Goal: Share content

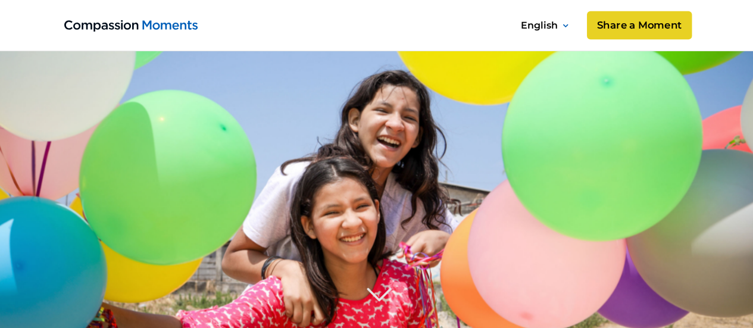
click at [633, 25] on link "Share a Moment" at bounding box center [638, 25] width 105 height 29
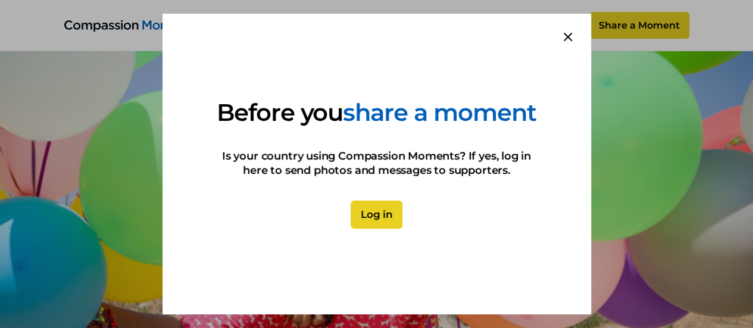
click at [385, 229] on link "Log in" at bounding box center [377, 215] width 52 height 29
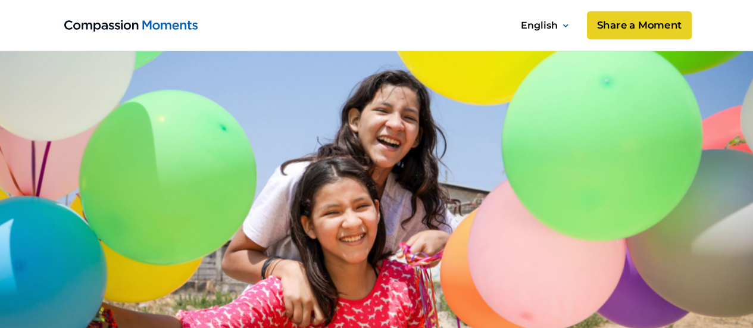
click at [648, 20] on link "Share a Moment" at bounding box center [638, 25] width 105 height 29
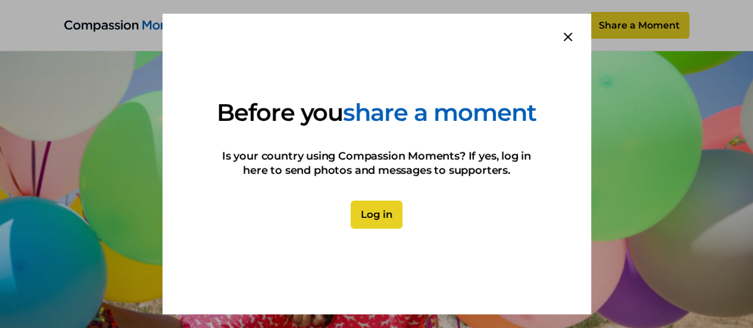
click at [383, 224] on link "Log in" at bounding box center [377, 215] width 52 height 29
